Goal: Task Accomplishment & Management: Use online tool/utility

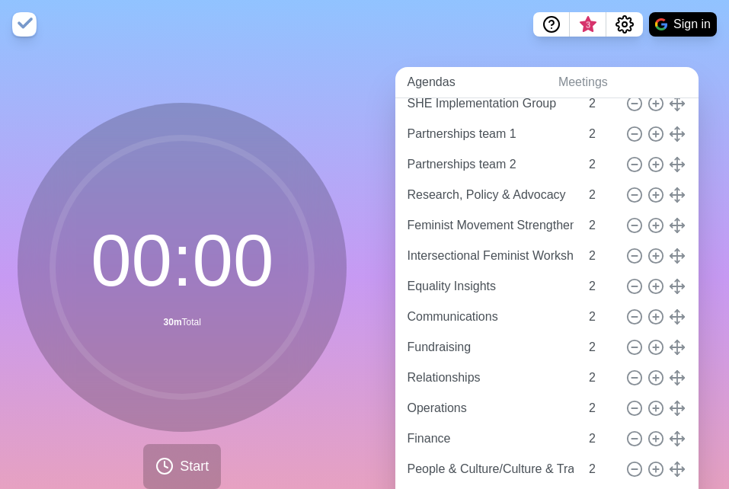
click at [424, 82] on link "Agendas" at bounding box center [470, 82] width 151 height 31
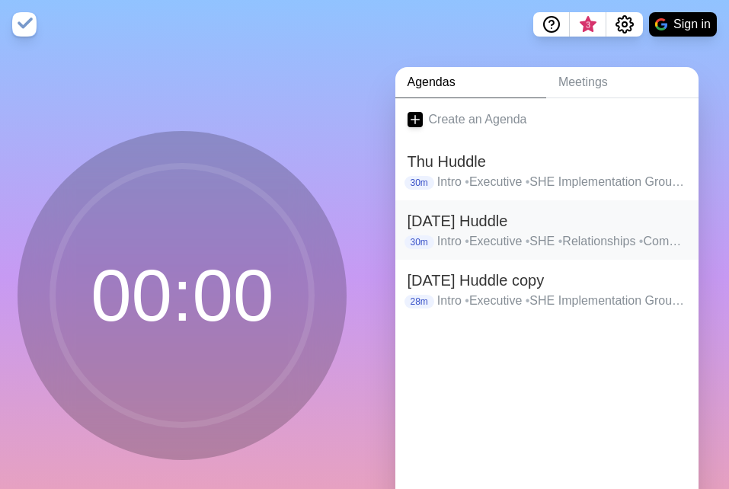
click at [464, 230] on h2 "[DATE] Huddle" at bounding box center [546, 220] width 279 height 23
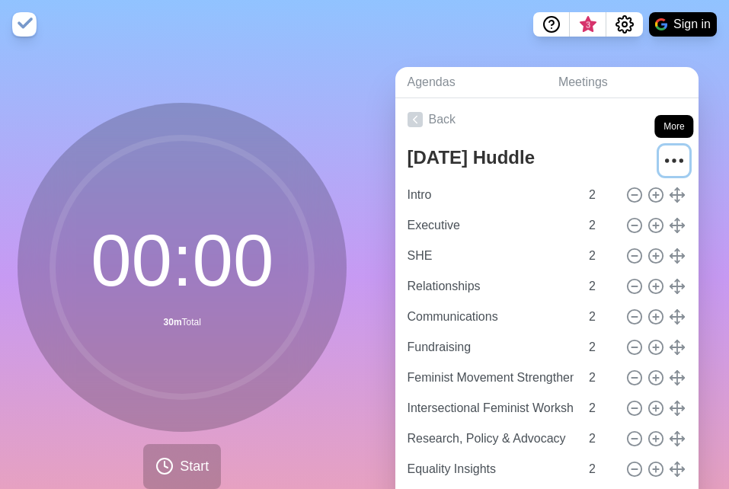
click at [662, 159] on icon "More" at bounding box center [674, 160] width 24 height 24
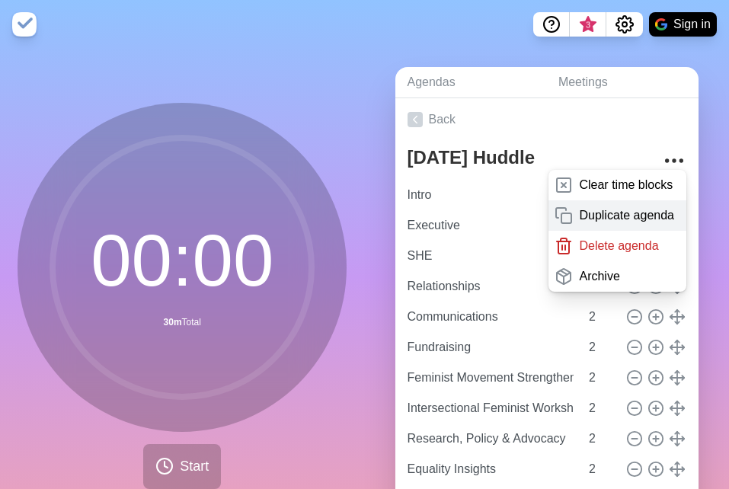
click at [611, 212] on p "Duplicate agenda" at bounding box center [626, 215] width 95 height 18
type textarea "[DATE] Huddle copy"
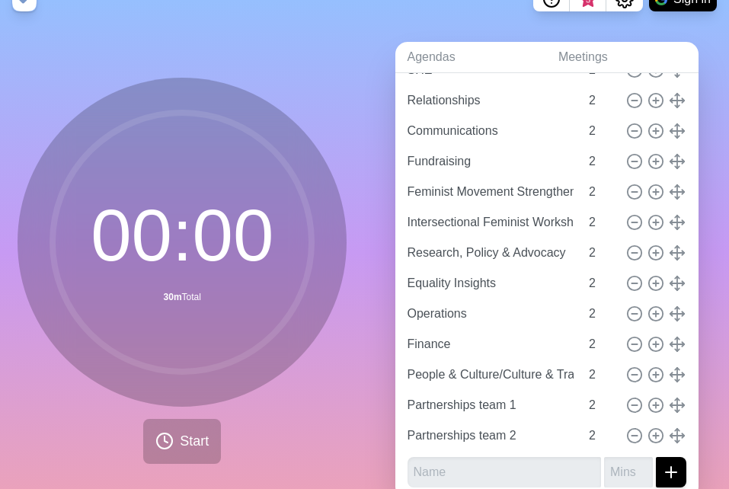
scroll to position [23, 0]
